Goal: Transaction & Acquisition: Purchase product/service

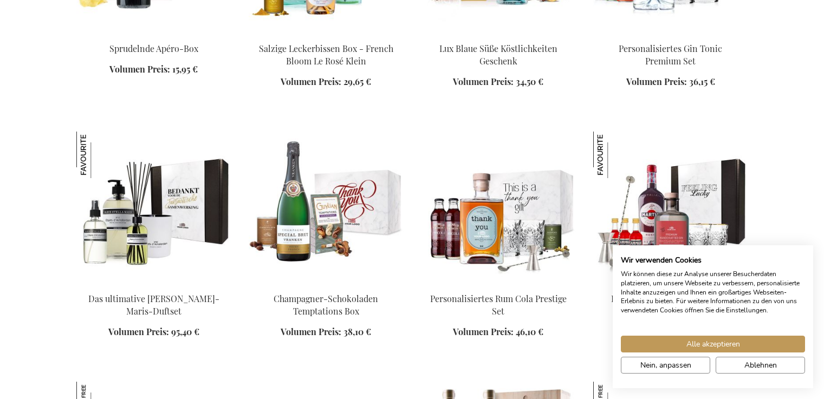
scroll to position [1255, 0]
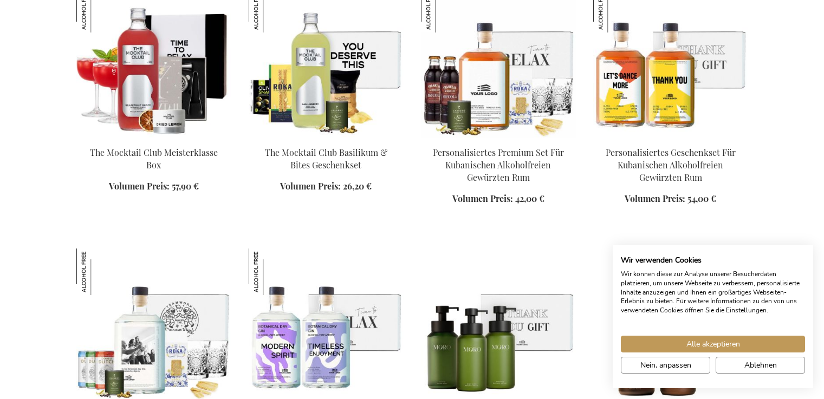
scroll to position [1881, 0]
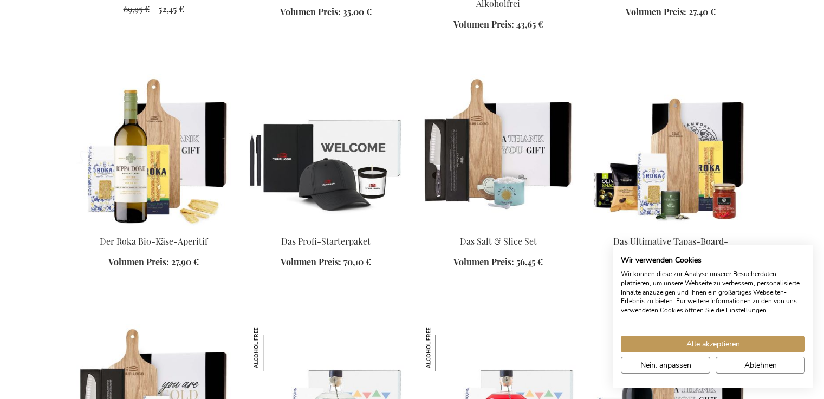
scroll to position [2290, 0]
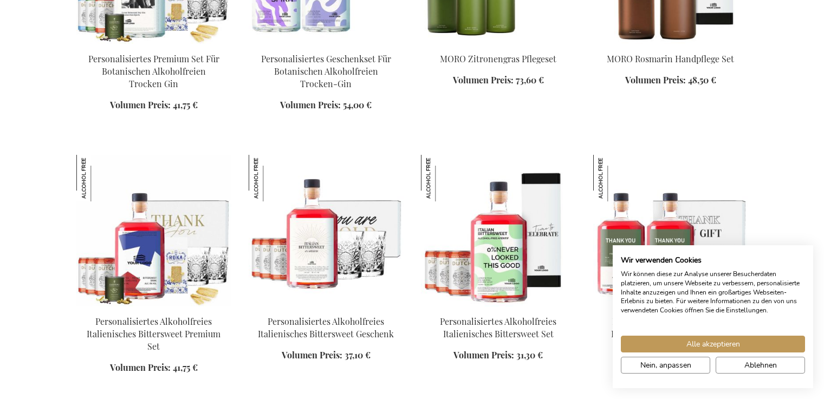
scroll to position [1556, 0]
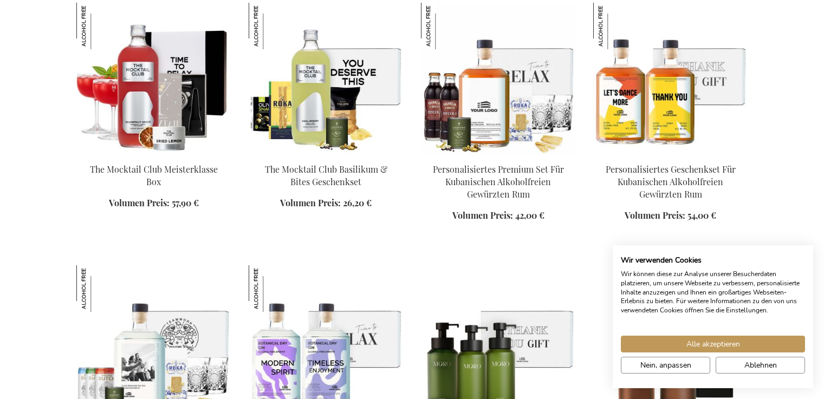
scroll to position [1219, 0]
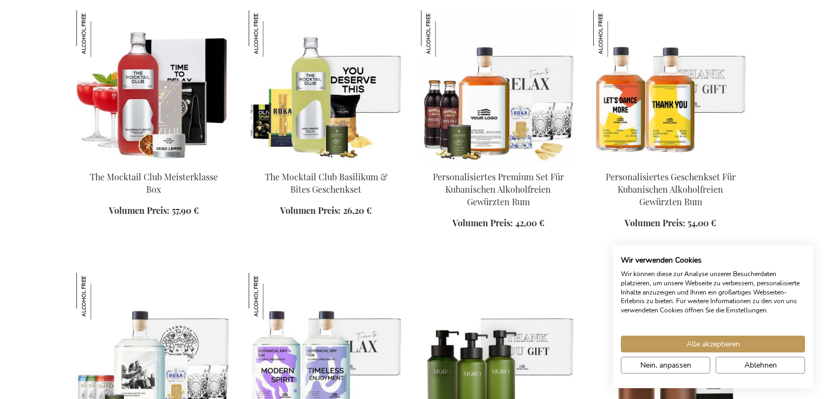
scroll to position [1215, 0]
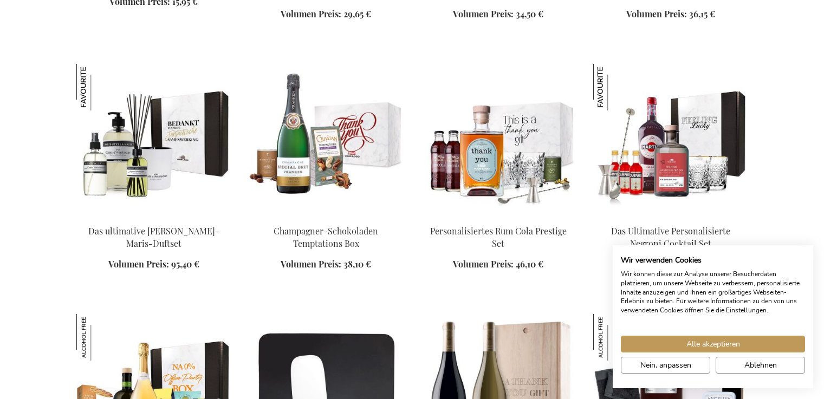
scroll to position [1188, 0]
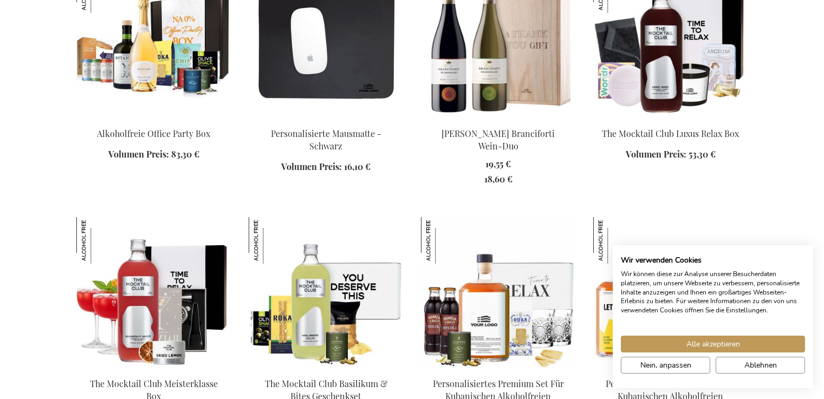
scroll to position [1520, 0]
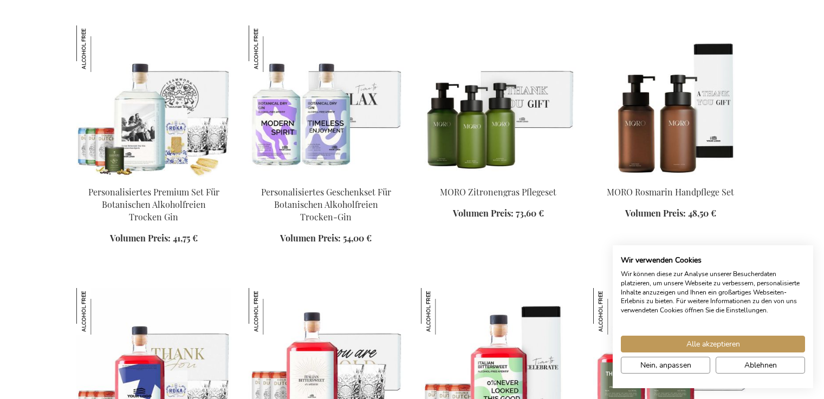
scroll to position [2052, 0]
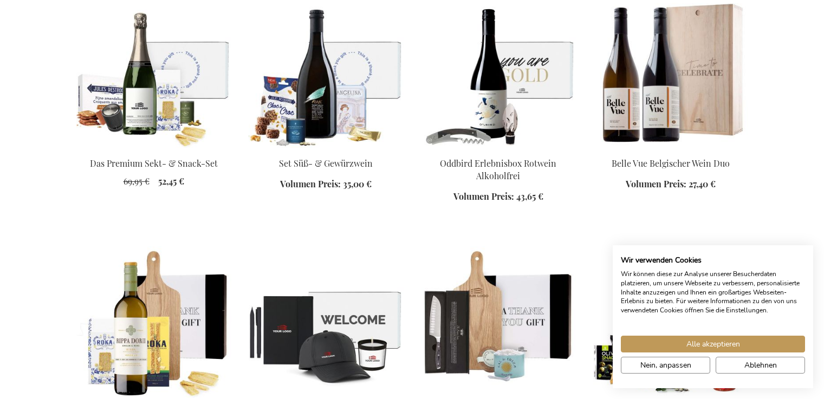
scroll to position [2594, 0]
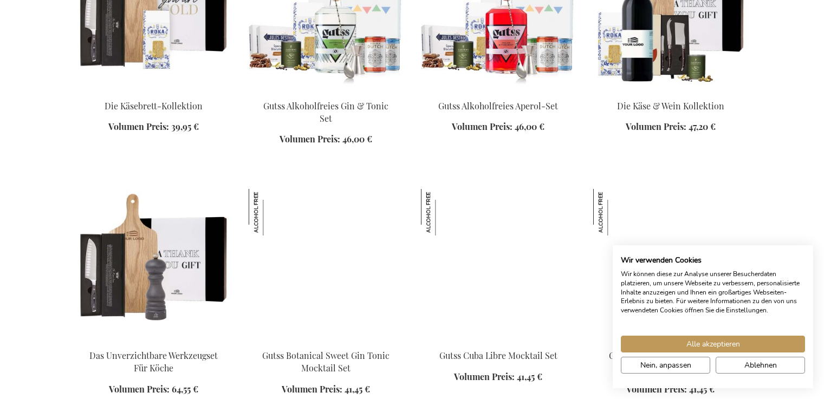
scroll to position [3204, 0]
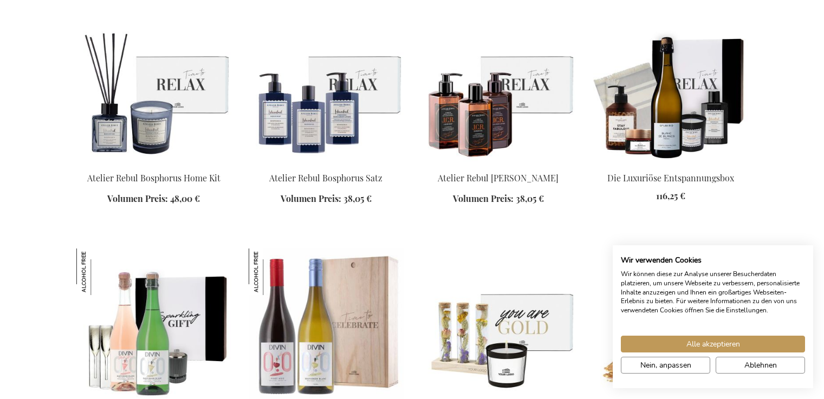
scroll to position [4149, 0]
